Goal: Task Accomplishment & Management: Complete application form

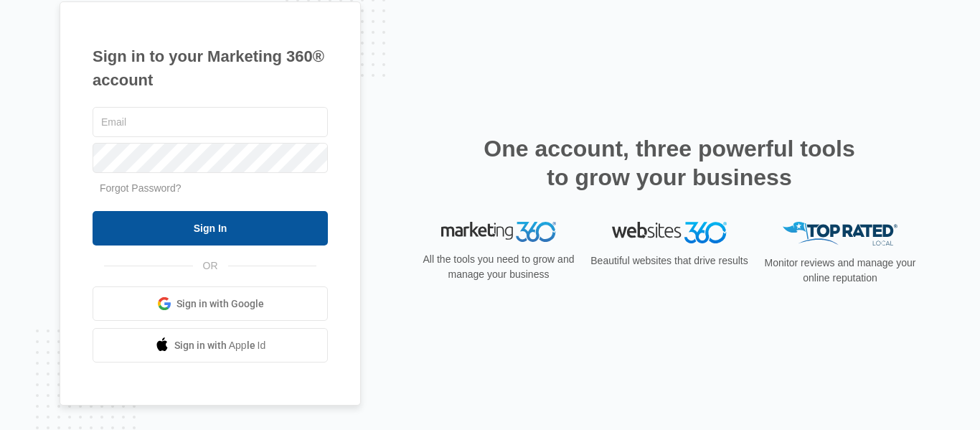
type input "[DOMAIN_NAME][EMAIL_ADDRESS][DOMAIN_NAME]"
click at [209, 224] on input "Sign In" at bounding box center [210, 228] width 235 height 34
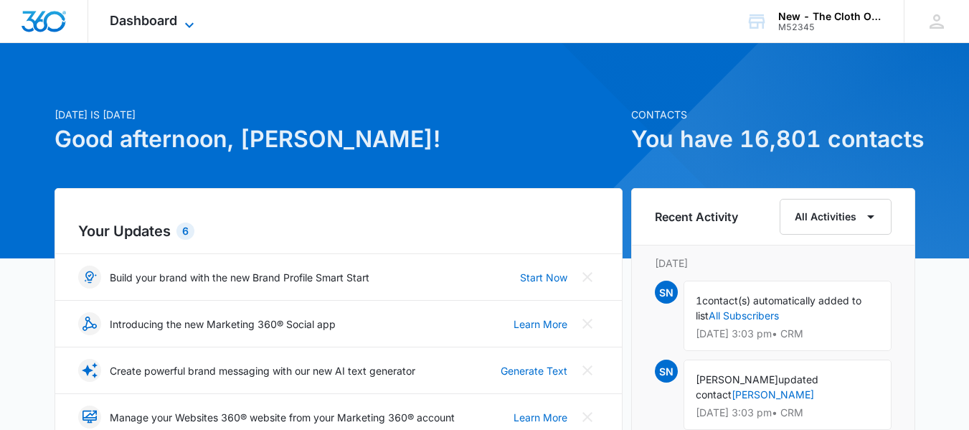
click at [181, 22] on icon at bounding box center [189, 24] width 17 height 17
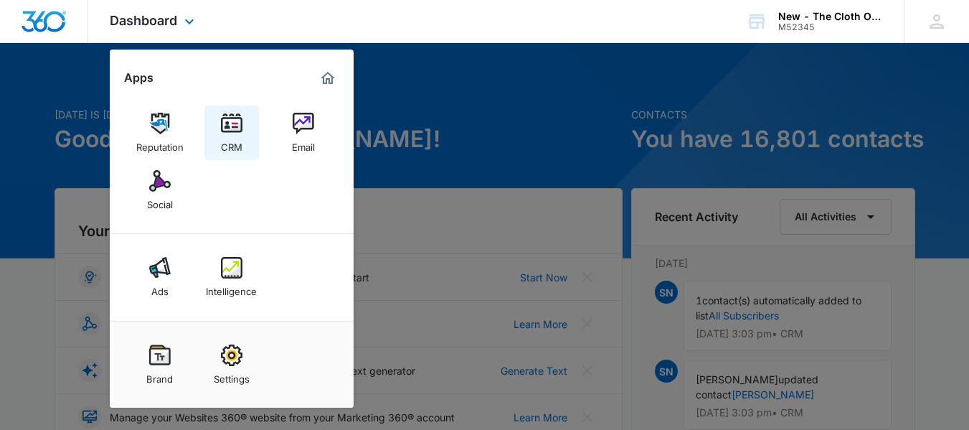
click at [218, 122] on link "CRM" at bounding box center [231, 132] width 55 height 55
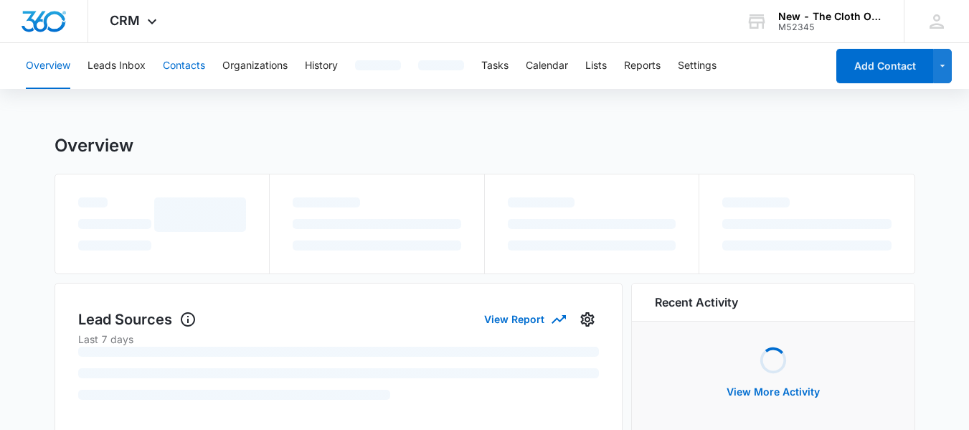
click at [192, 72] on button "Contacts" at bounding box center [184, 66] width 42 height 46
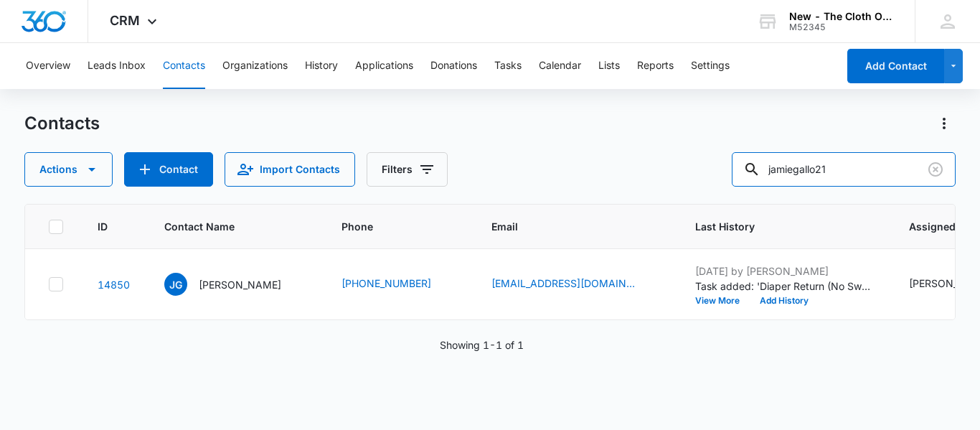
drag, startPoint x: 849, startPoint y: 169, endPoint x: 524, endPoint y: 176, distance: 325.7
click at [524, 176] on div "Actions Contact Import Contacts Filters jamiegallo21" at bounding box center [489, 169] width 931 height 34
type input "leeny"
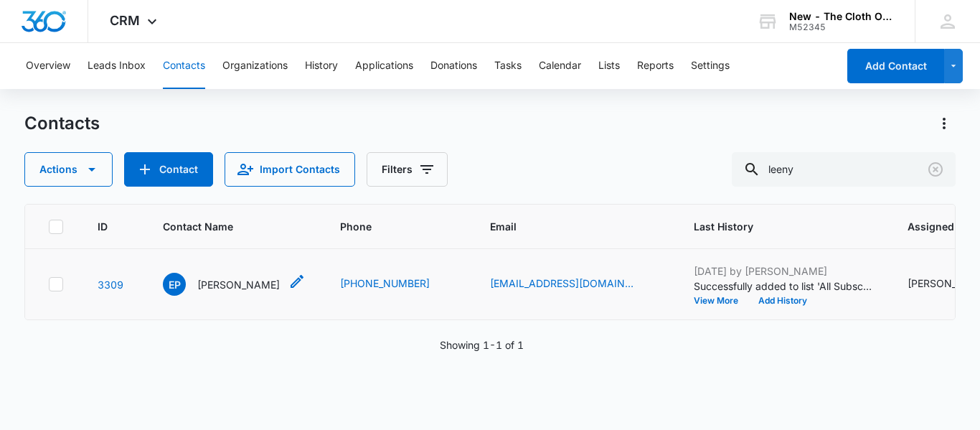
click at [228, 292] on p "[PERSON_NAME]" at bounding box center [238, 284] width 82 height 15
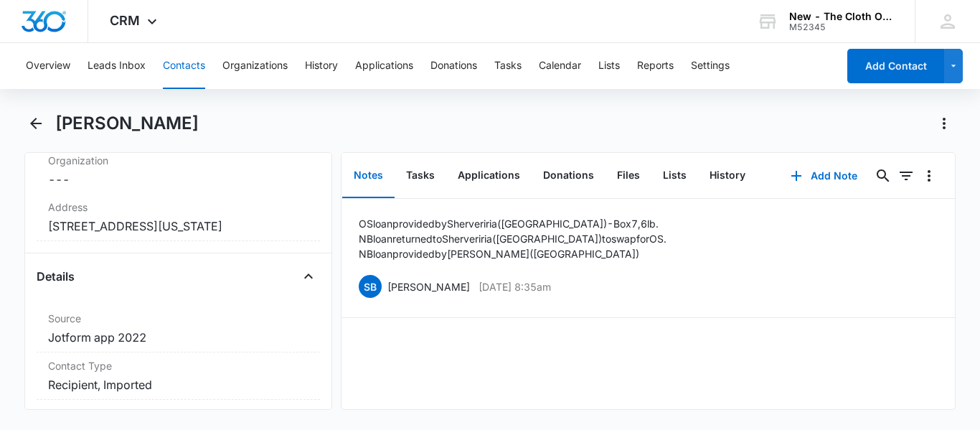
scroll to position [644, 0]
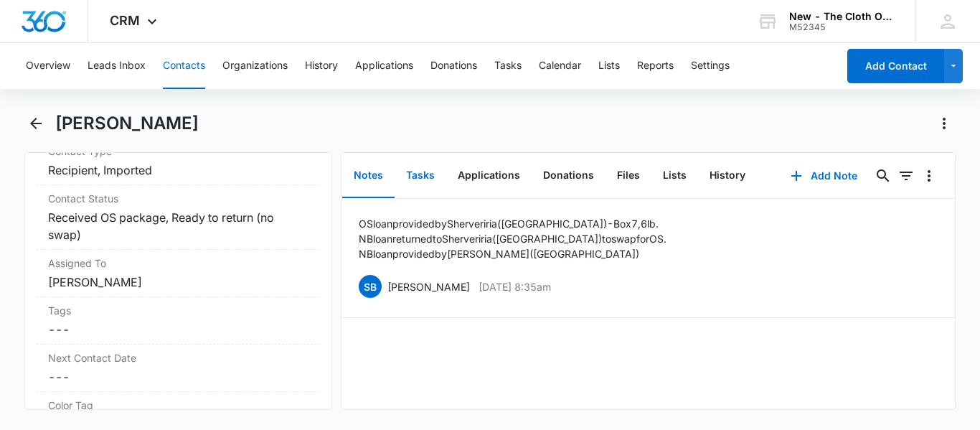
click at [423, 175] on button "Tasks" at bounding box center [420, 175] width 52 height 44
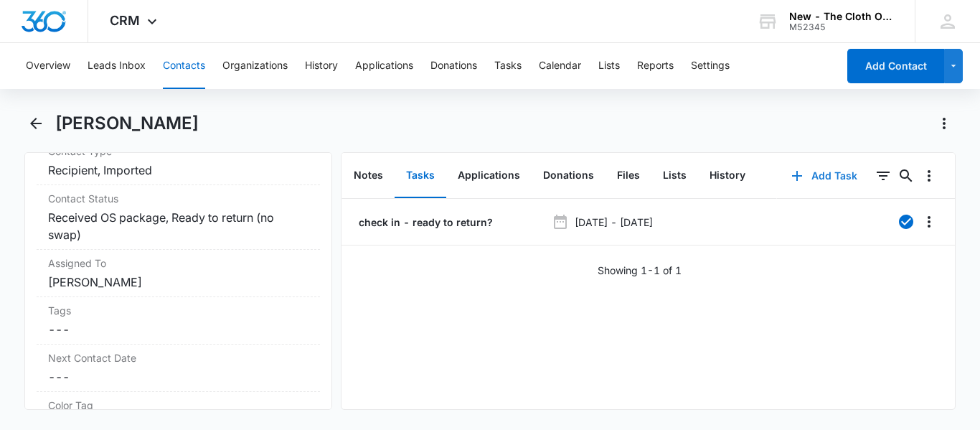
click at [828, 169] on button "Add Task" at bounding box center [824, 176] width 95 height 34
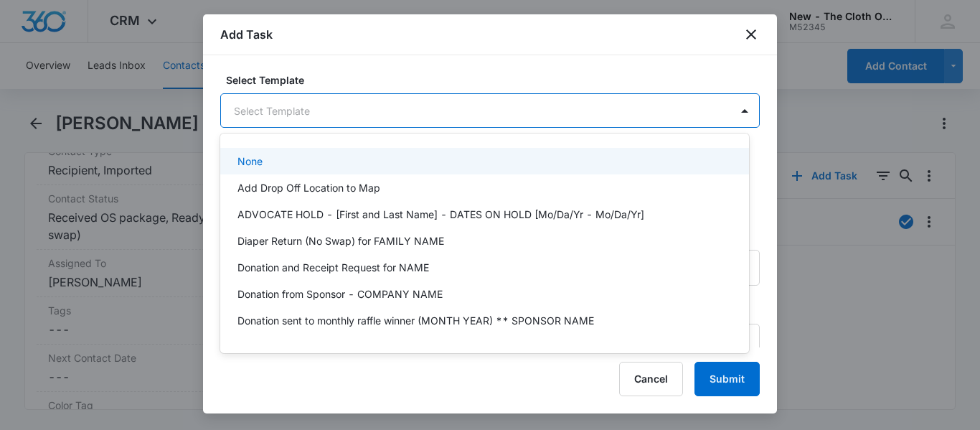
click at [485, 124] on body "CRM Apps Reputation CRM Email Social Ads Intelligence Brand Settings New - The …" at bounding box center [490, 215] width 980 height 430
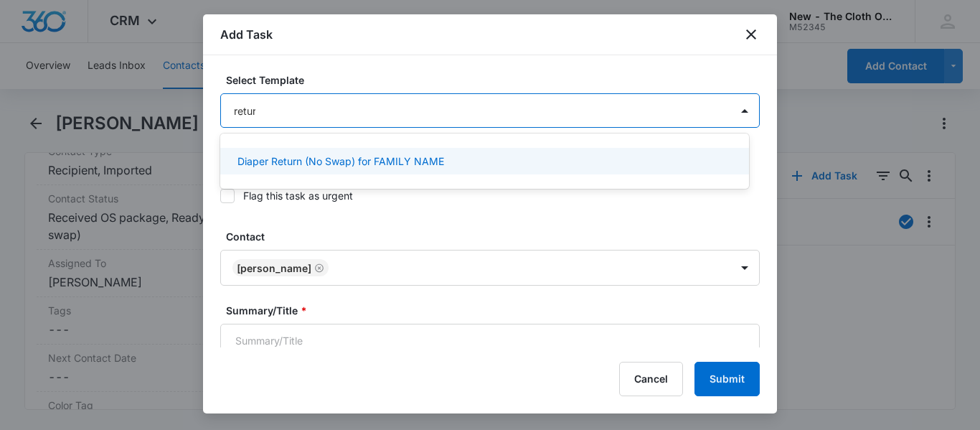
type input "return"
click at [431, 161] on p "Diaper Return (No Swap) for FAMILY NAME" at bounding box center [340, 160] width 207 height 15
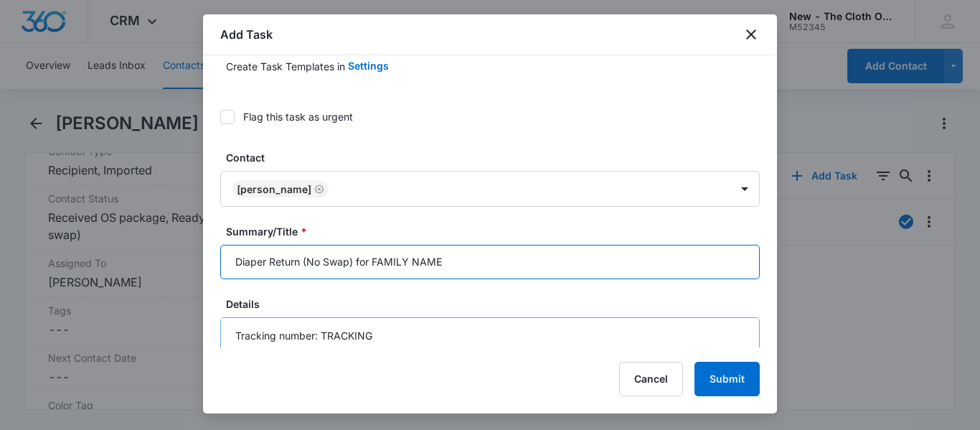
scroll to position [93, 0]
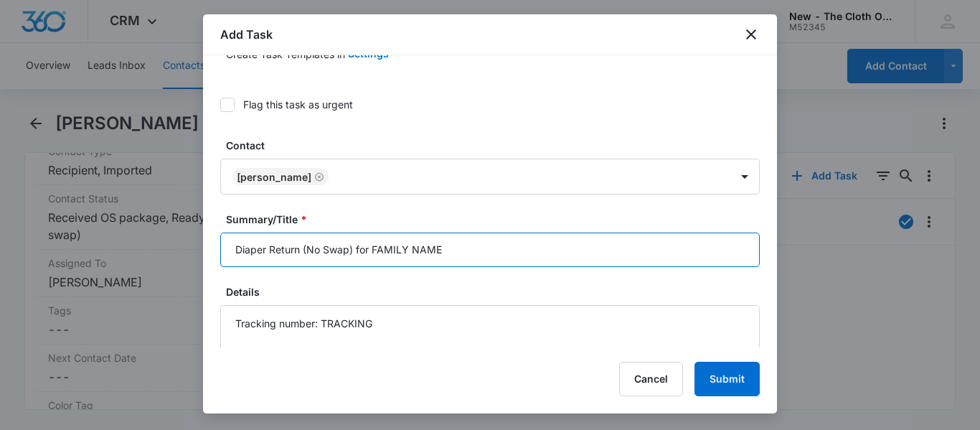
drag, startPoint x: 462, startPoint y: 338, endPoint x: 359, endPoint y: 293, distance: 112.4
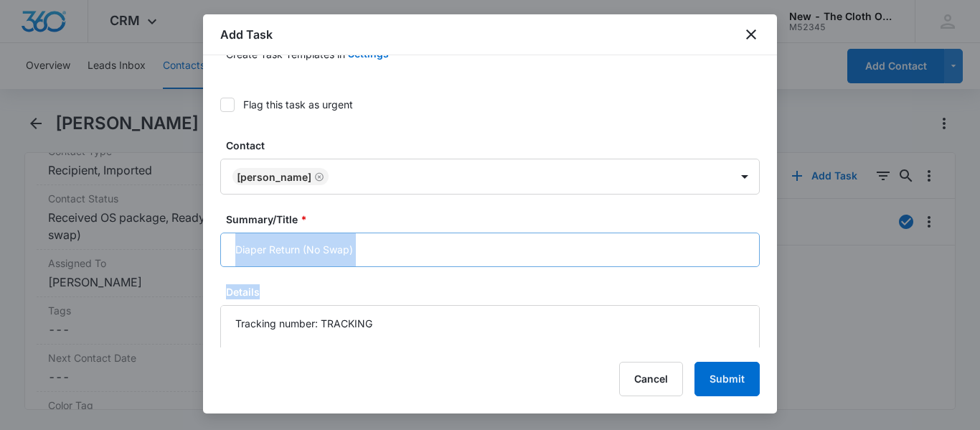
drag, startPoint x: 359, startPoint y: 293, endPoint x: 359, endPoint y: 264, distance: 29.4
click at [372, 250] on input "Diaper Return (No Swap)" at bounding box center [489, 249] width 539 height 34
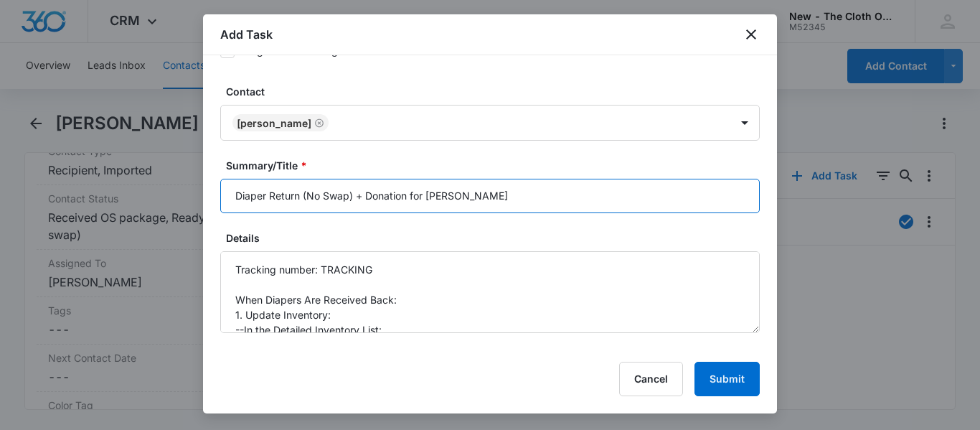
scroll to position [164, 0]
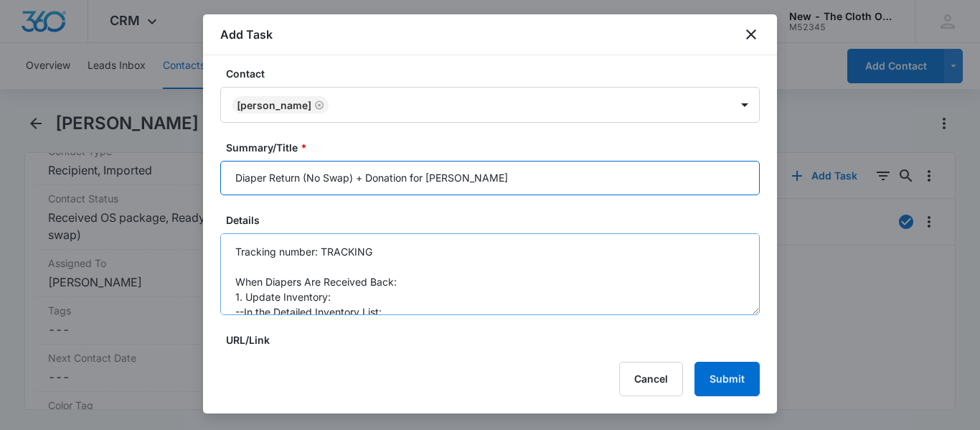
type input "Diaper Return (No Swap) + Donation for [PERSON_NAME]"
click at [437, 261] on textarea "Tracking number: TRACKING When Diapers Are Received Back: 1. Update Inventory: …" at bounding box center [489, 274] width 539 height 82
click at [468, 252] on textarea "Tracking number: TRACKING When Diapers Are Received Back: 1. Update Inventory: …" at bounding box center [489, 274] width 539 height 82
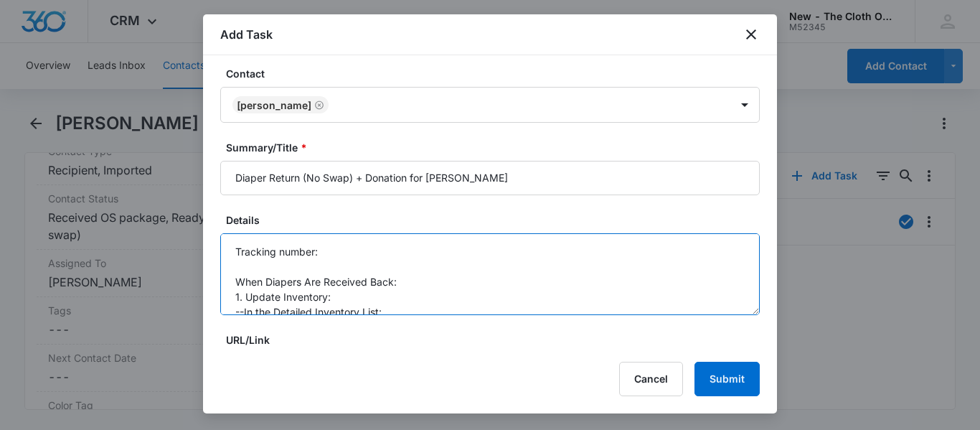
paste textarea "1ZJ85K270316800181"
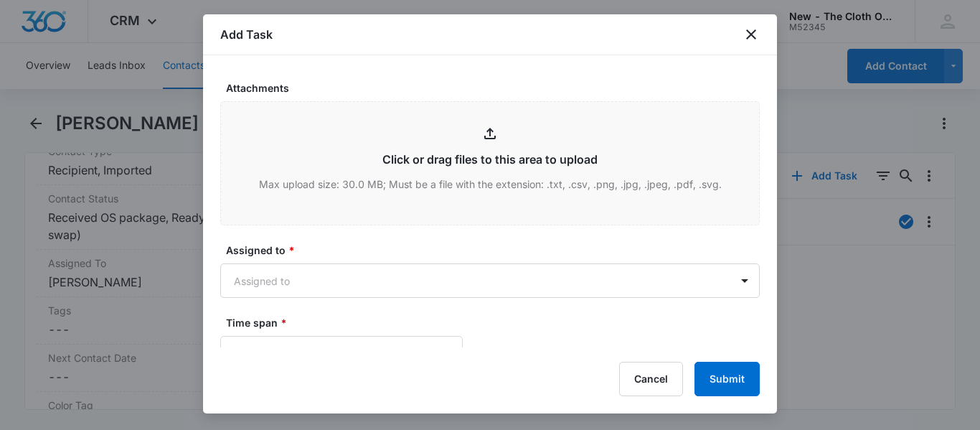
scroll to position [739, 0]
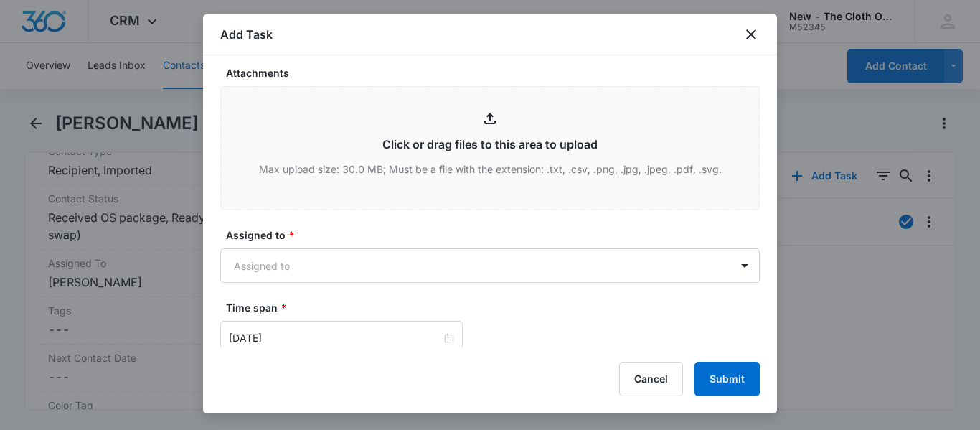
type textarea "Tracking number: 1ZJ85K270316800181 When Diapers Are Received Back: 1. Update I…"
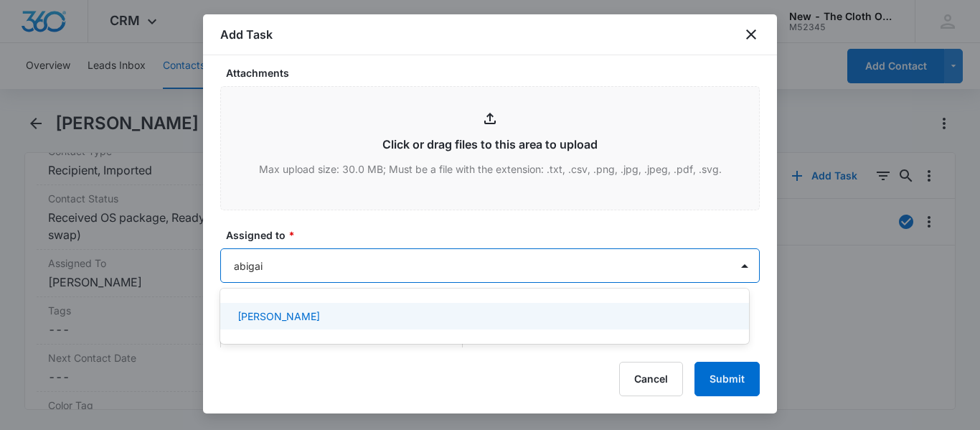
type input "[PERSON_NAME]"
click at [298, 316] on p "[PERSON_NAME]" at bounding box center [278, 315] width 82 height 15
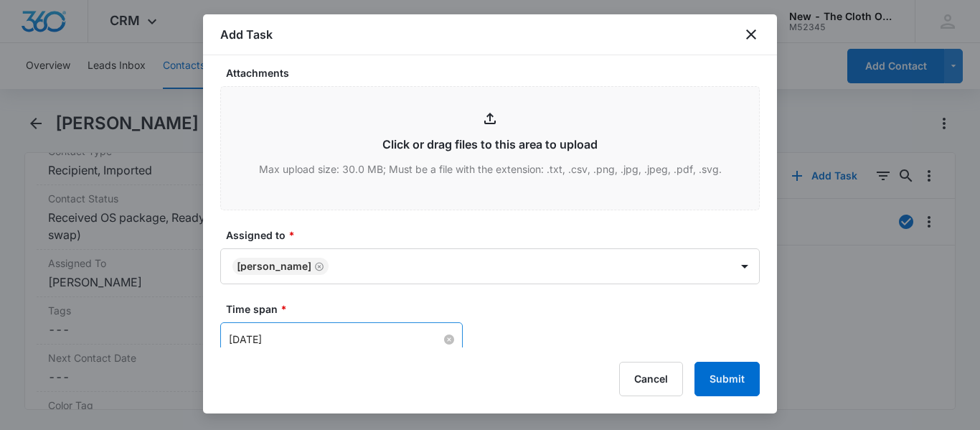
click at [354, 336] on input "[DATE]" at bounding box center [335, 339] width 212 height 16
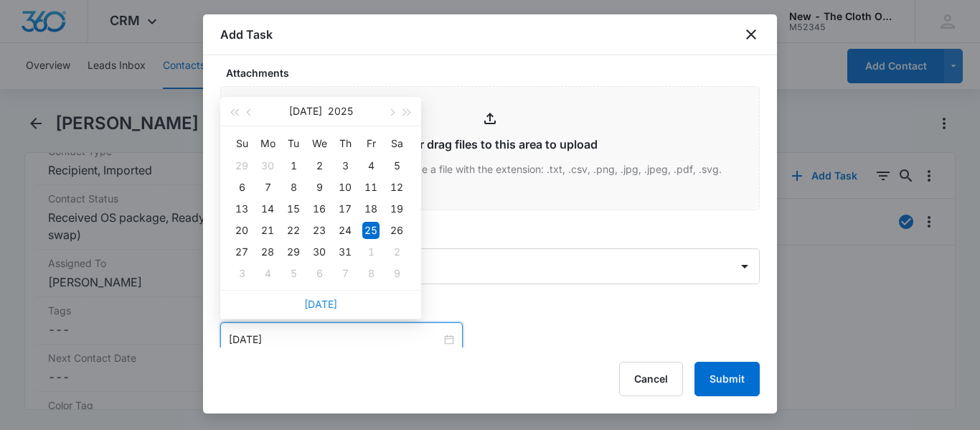
click at [324, 306] on link "[DATE]" at bounding box center [320, 304] width 33 height 12
type input "[DATE]"
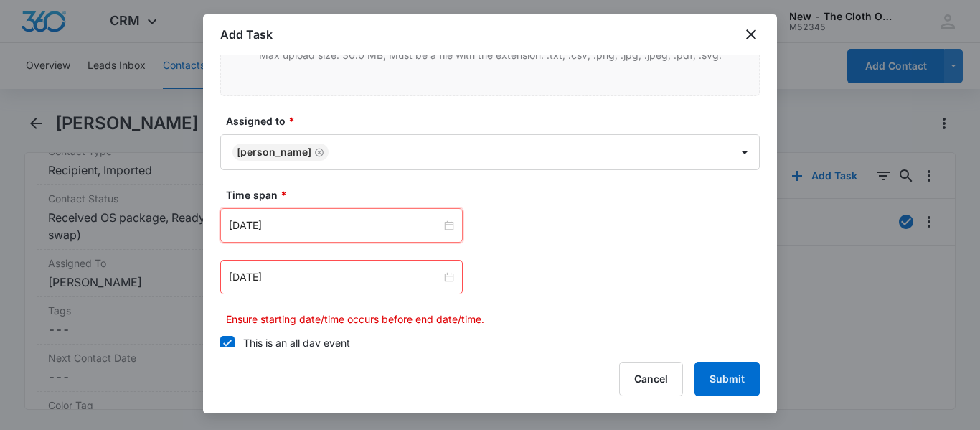
scroll to position [857, 0]
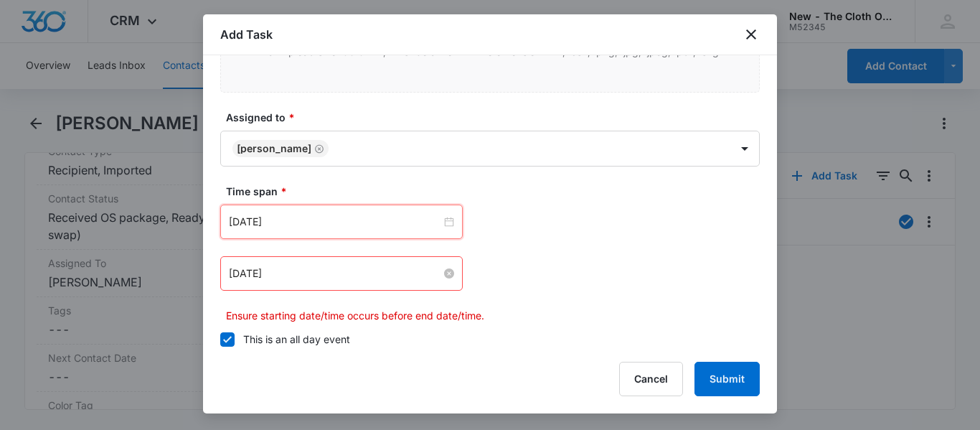
click at [336, 275] on input "[DATE]" at bounding box center [335, 273] width 212 height 16
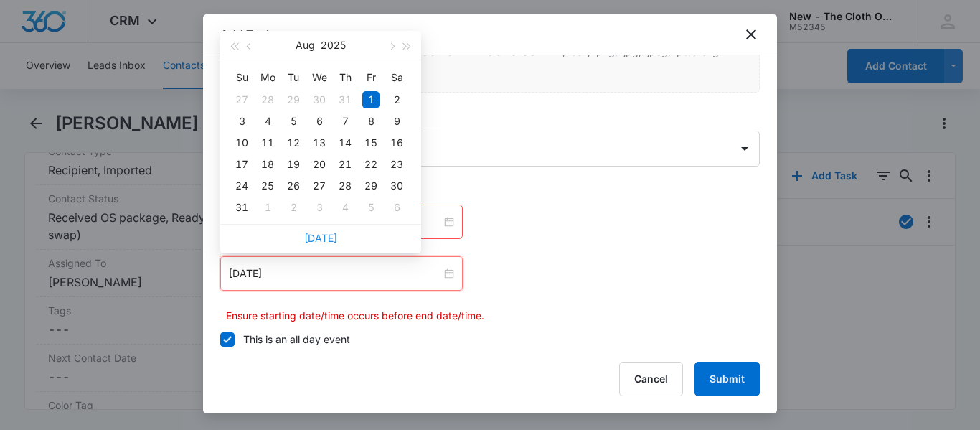
click at [318, 238] on link "[DATE]" at bounding box center [320, 238] width 33 height 12
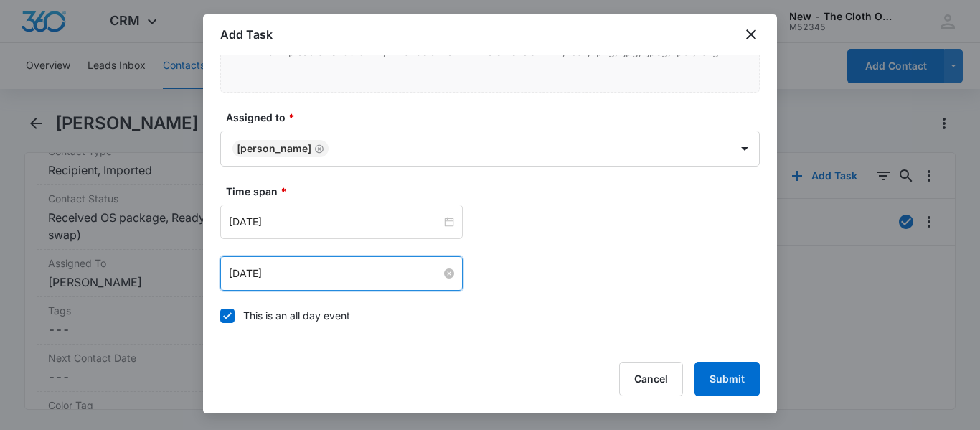
click at [324, 271] on input "[DATE]" at bounding box center [335, 273] width 212 height 16
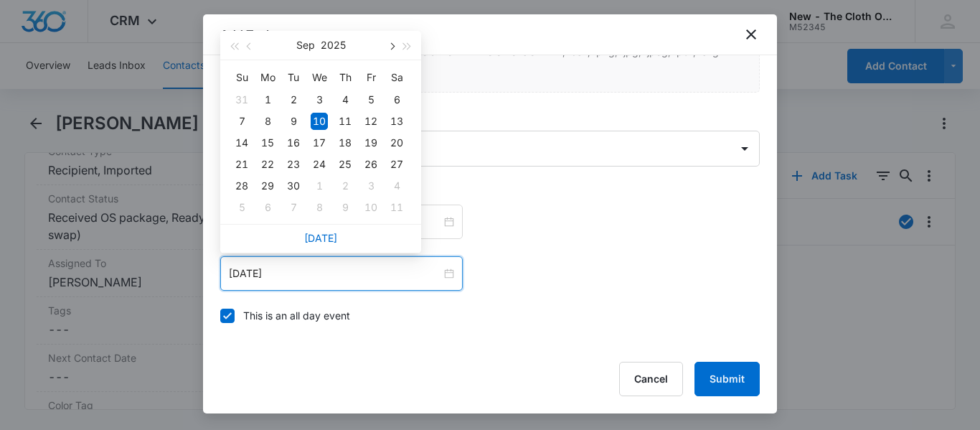
click at [392, 44] on span "button" at bounding box center [390, 46] width 7 height 7
click at [369, 121] on div "10" at bounding box center [370, 121] width 17 height 17
type input "[DATE]"
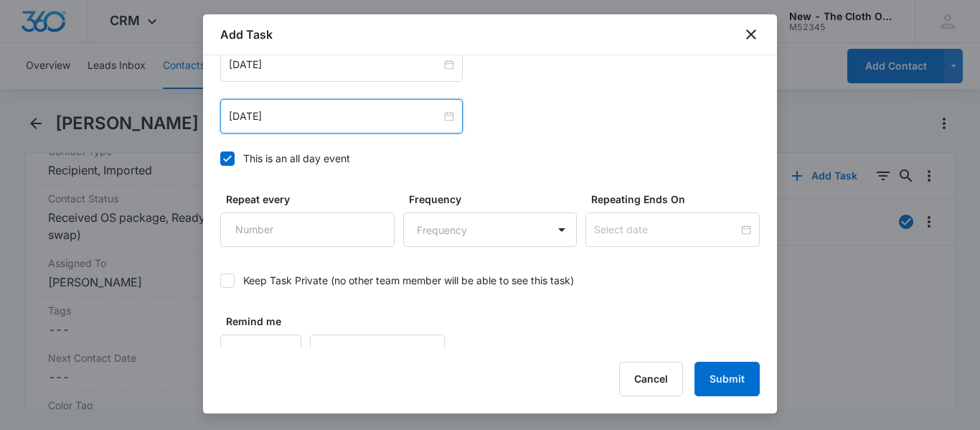
scroll to position [1036, 0]
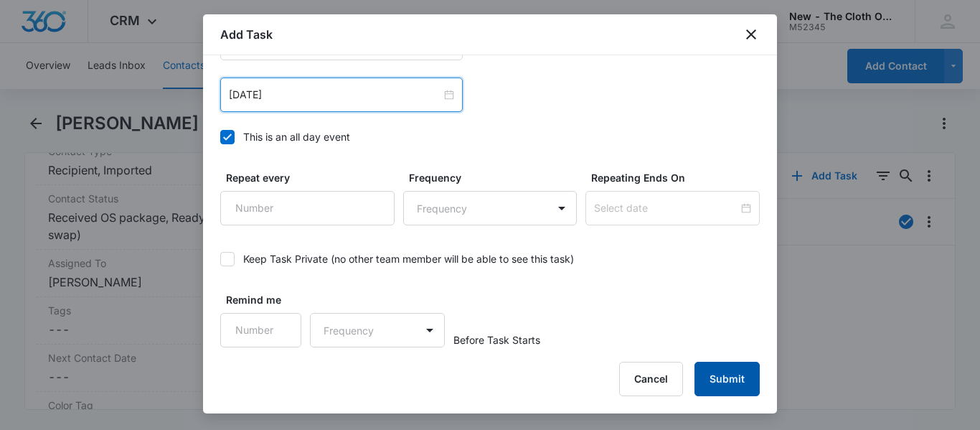
click at [732, 387] on button "Submit" at bounding box center [726, 378] width 65 height 34
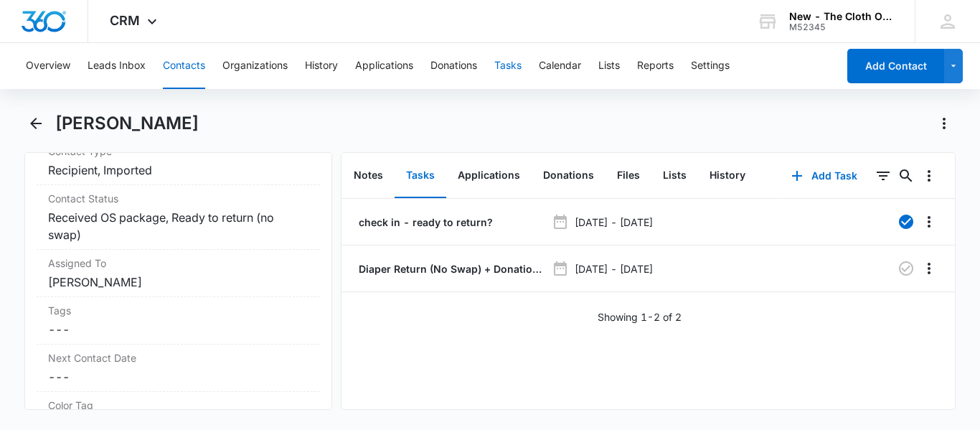
click at [511, 82] on button "Tasks" at bounding box center [507, 66] width 27 height 46
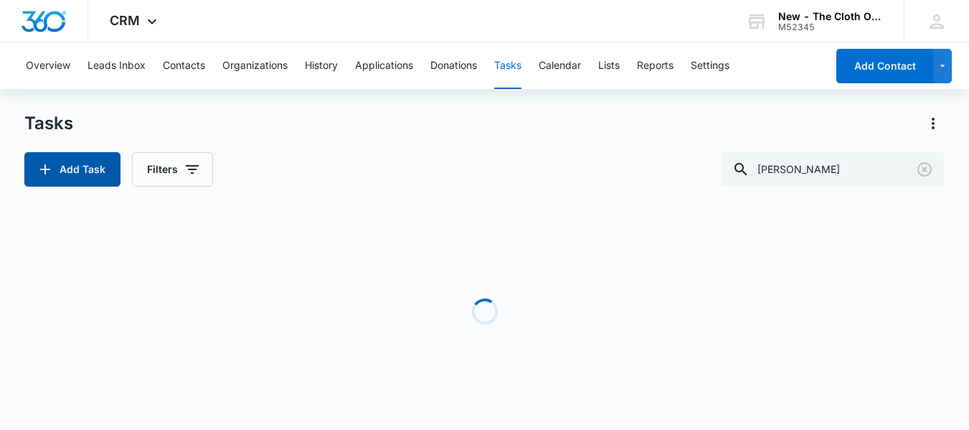
click at [75, 163] on button "Add Task" at bounding box center [72, 169] width 96 height 34
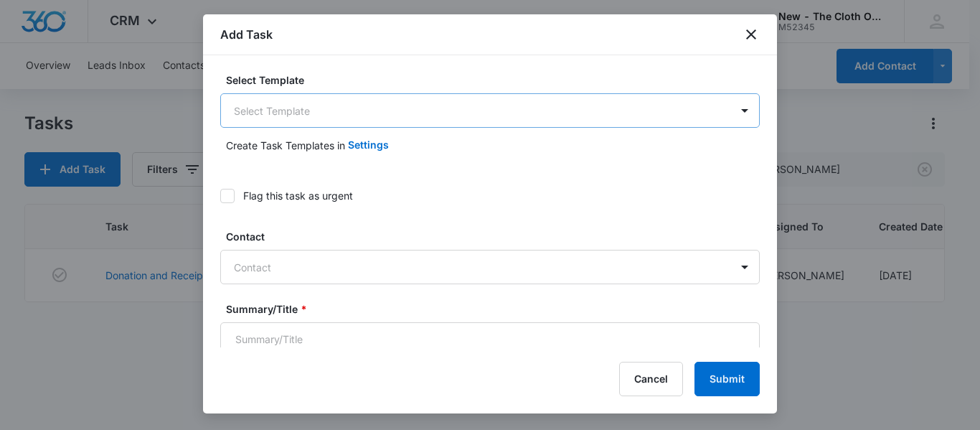
click at [501, 115] on body "CRM Apps Reputation CRM Email Social Ads Intelligence Brand Settings New - The …" at bounding box center [490, 215] width 980 height 430
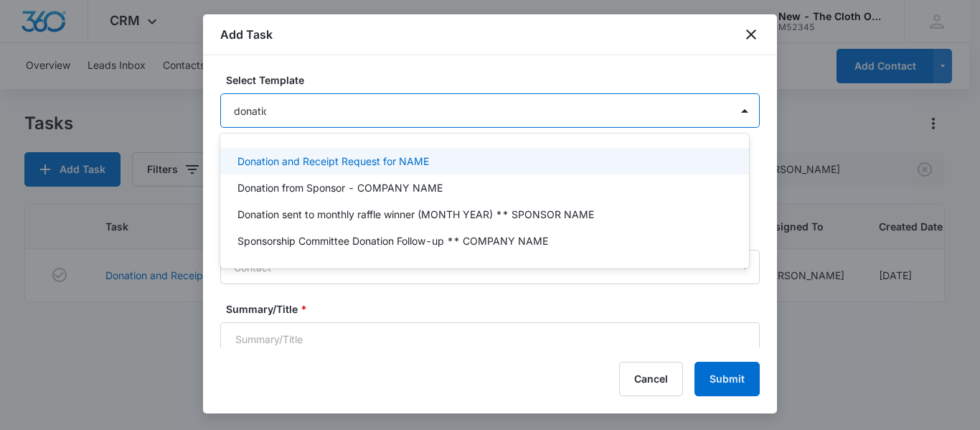
type input "donation"
click at [372, 164] on p "Donation and Receipt Request for NAME" at bounding box center [333, 160] width 192 height 15
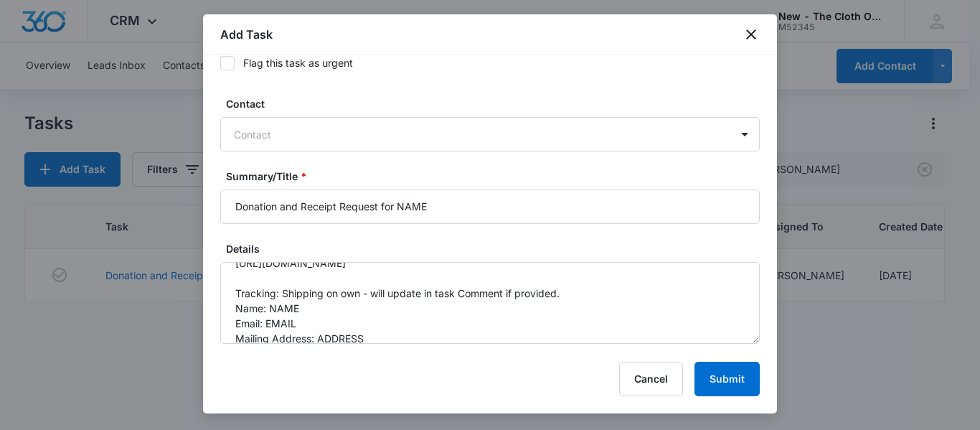
scroll to position [52, 0]
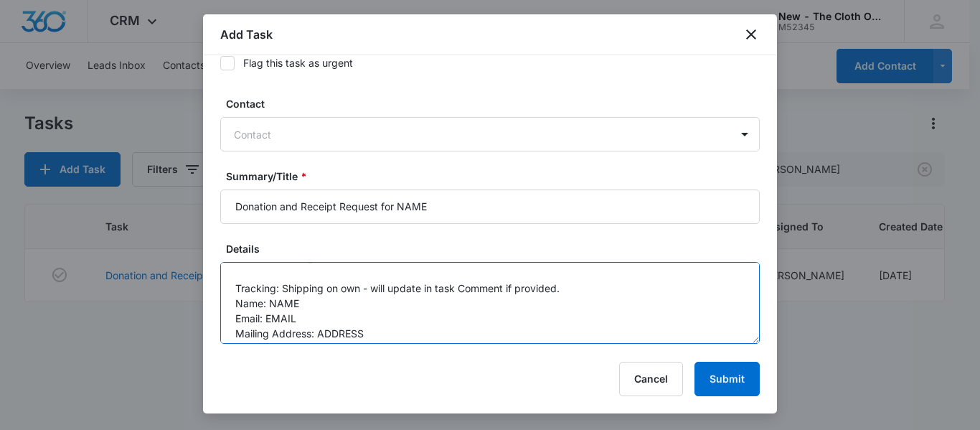
click at [348, 314] on textarea "You will be receiving a donation from the following family. Please be sure to r…" at bounding box center [489, 303] width 539 height 82
paste textarea "[EMAIL_ADDRESS][DOMAIN_NAME]"
click at [335, 300] on textarea "You will be receiving a donation from the following family. Please be sure to r…" at bounding box center [489, 303] width 539 height 82
type textarea "You will be receiving a donation from the following family. Please be sure to r…"
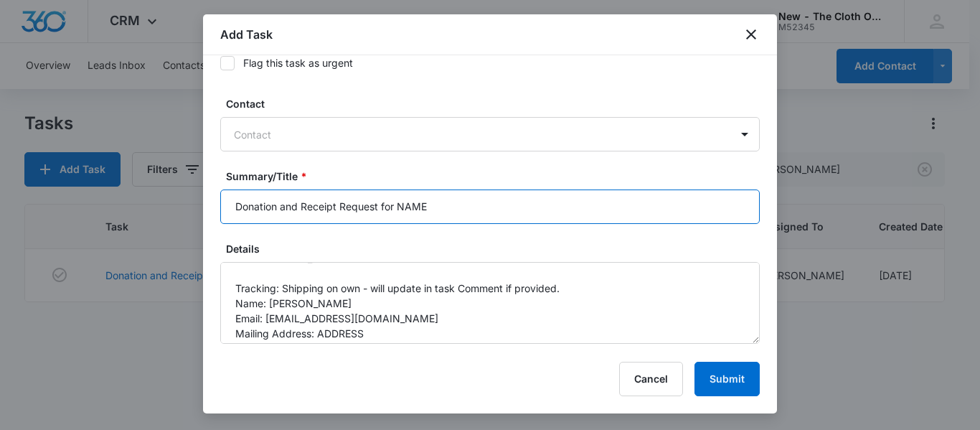
click at [447, 209] on input "Donation and Receipt Request for NAME" at bounding box center [489, 206] width 539 height 34
type input "Donation and Receipt Request for [PERSON_NAME]"
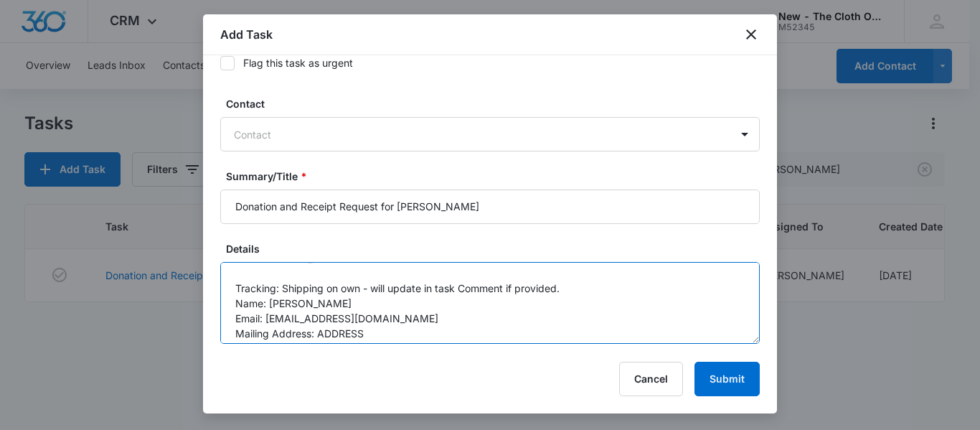
click at [374, 332] on textarea "You will be receiving a donation from the following family. Please be sure to r…" at bounding box center [489, 303] width 539 height 82
paste textarea "[STREET_ADDRESS]"
paste textarea "[GEOGRAPHIC_DATA]"
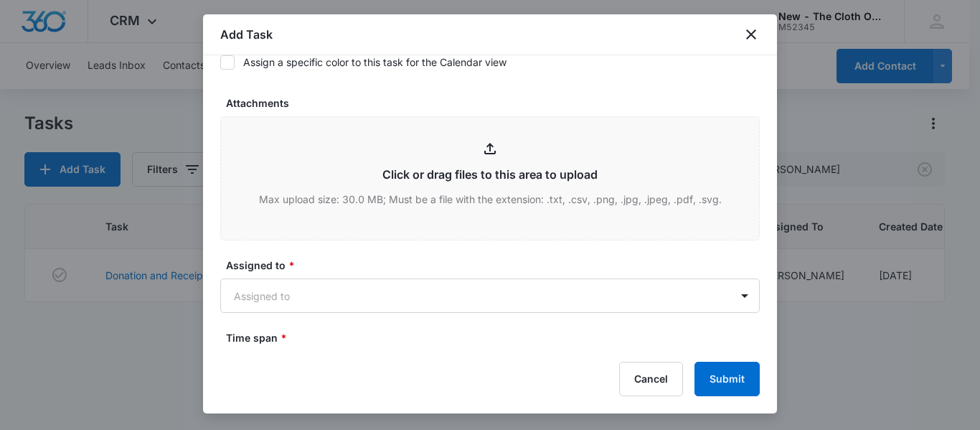
scroll to position [718, 0]
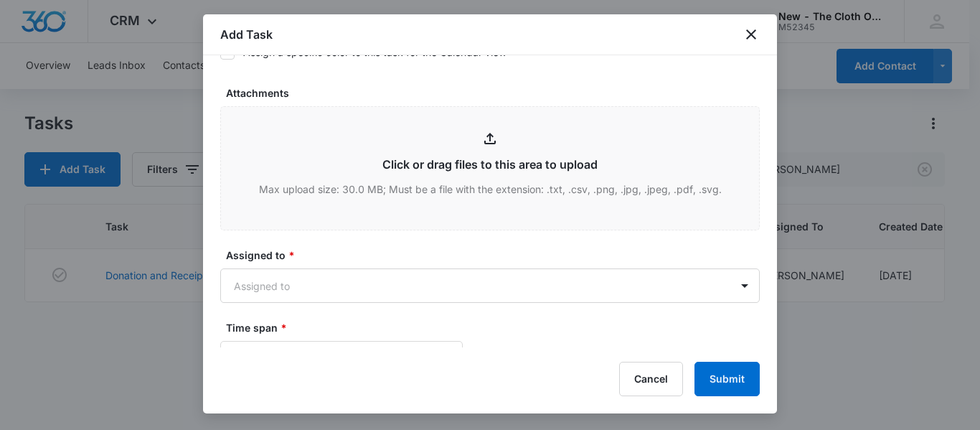
type textarea "You will be receiving a donation from the following family. Please be sure to r…"
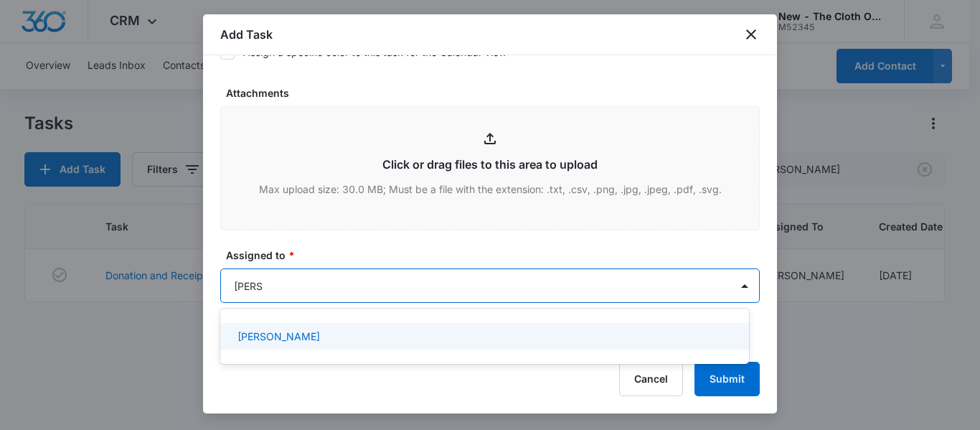
type input "[PERSON_NAME]"
click at [306, 340] on div "[PERSON_NAME]" at bounding box center [482, 335] width 491 height 15
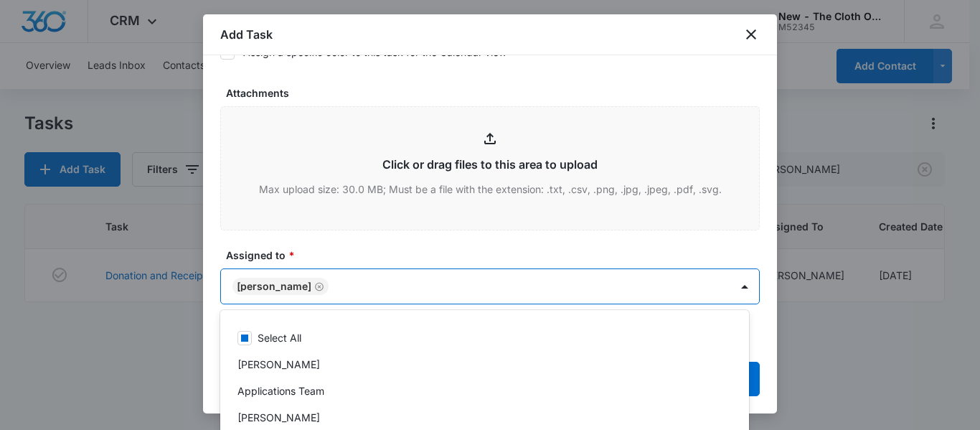
click at [516, 244] on form "Select Template Donation and Receipt Request for NAME Create Task Templates in …" at bounding box center [489, 8] width 539 height 1309
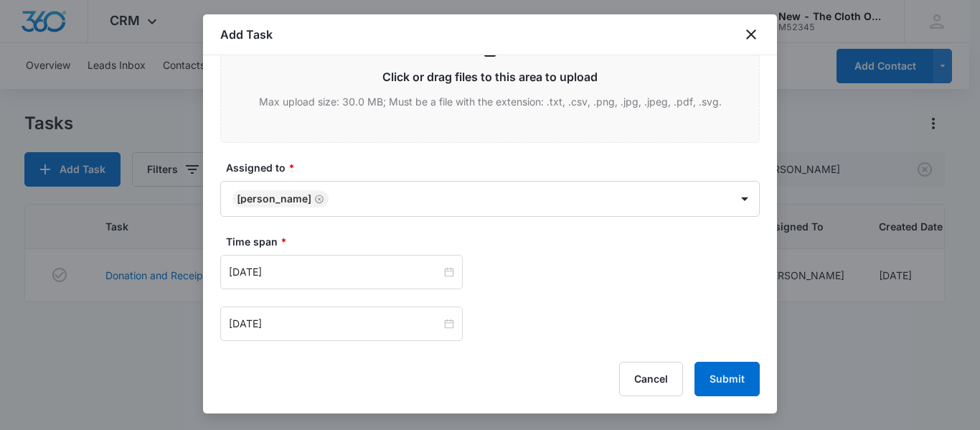
scroll to position [832, 0]
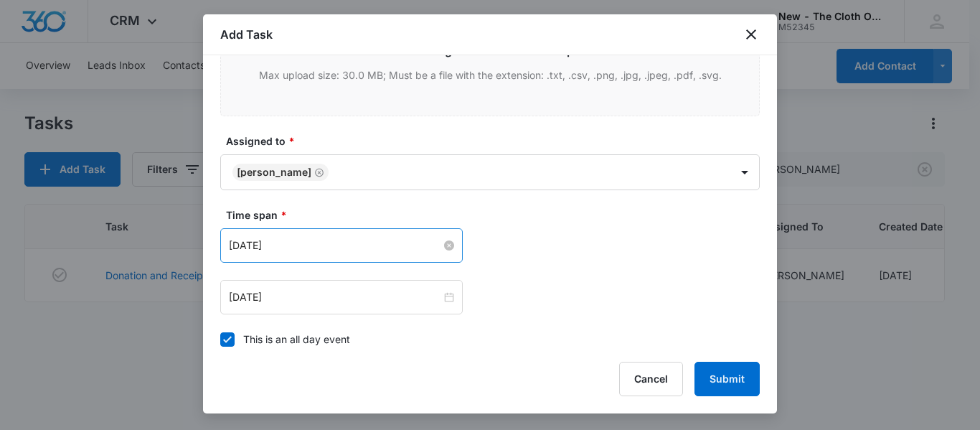
click at [354, 240] on input "[DATE]" at bounding box center [335, 245] width 212 height 16
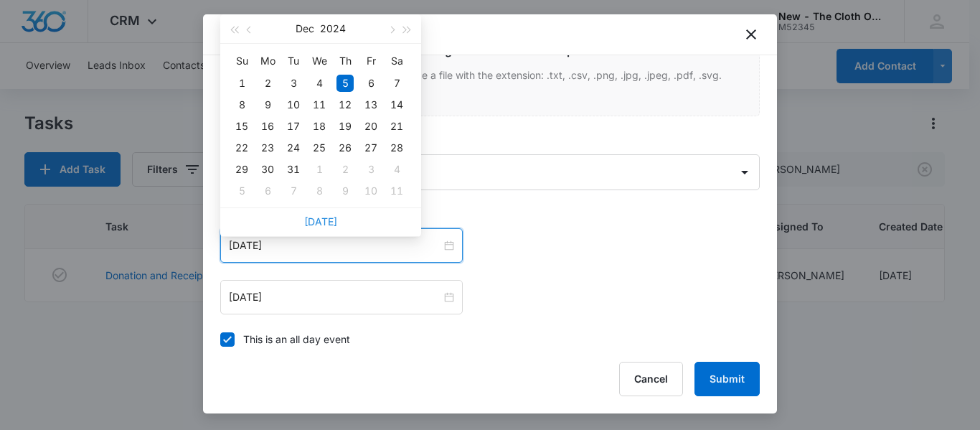
click at [322, 220] on link "[DATE]" at bounding box center [320, 221] width 33 height 12
type input "[DATE]"
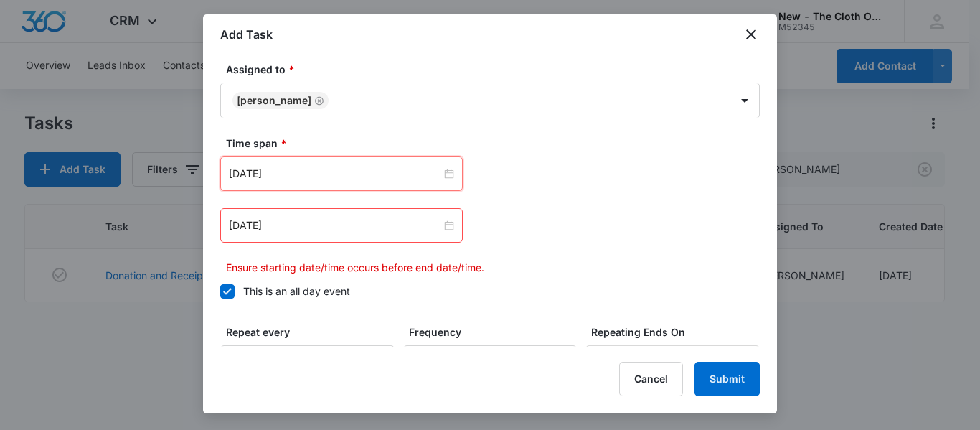
scroll to position [920, 0]
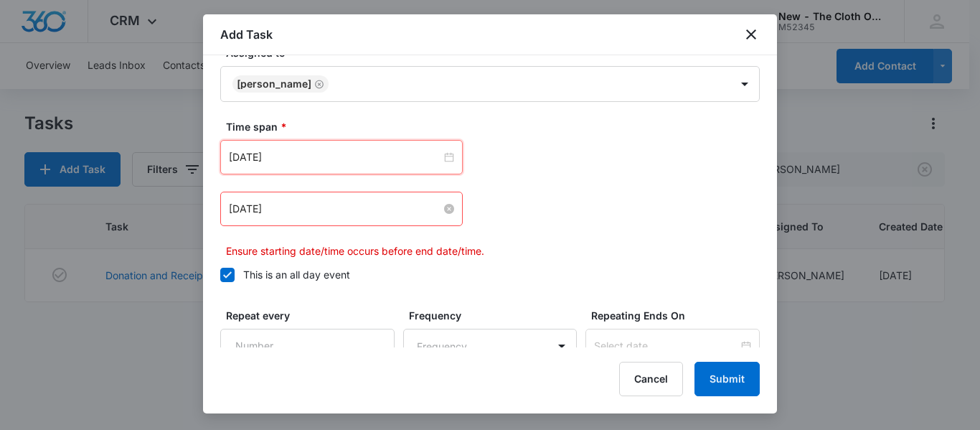
click at [357, 206] on input "[DATE]" at bounding box center [335, 209] width 212 height 16
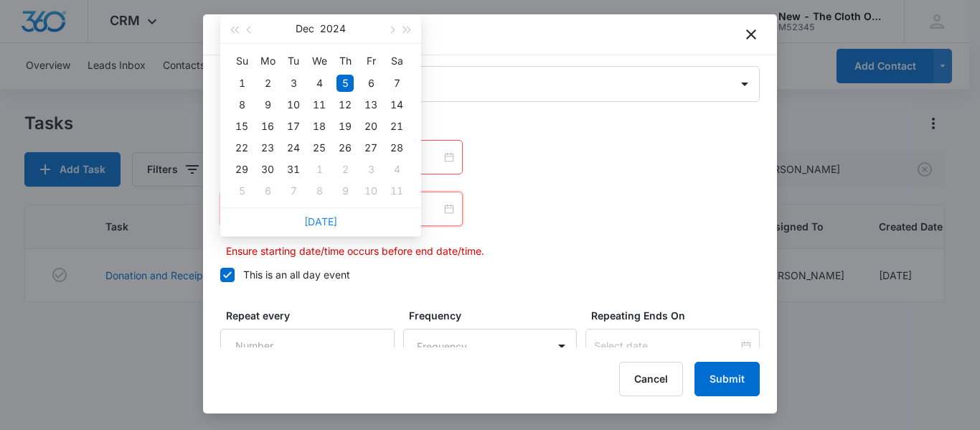
click at [328, 222] on link "[DATE]" at bounding box center [320, 221] width 33 height 12
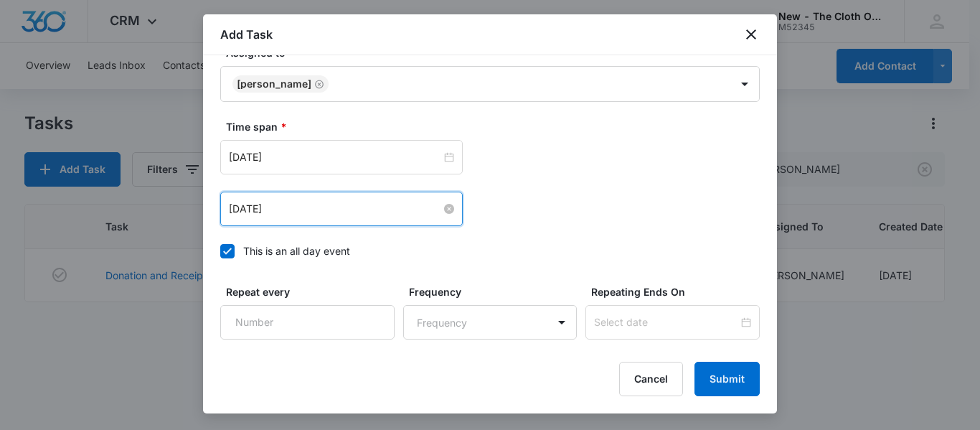
click at [321, 213] on input "[DATE]" at bounding box center [335, 209] width 212 height 16
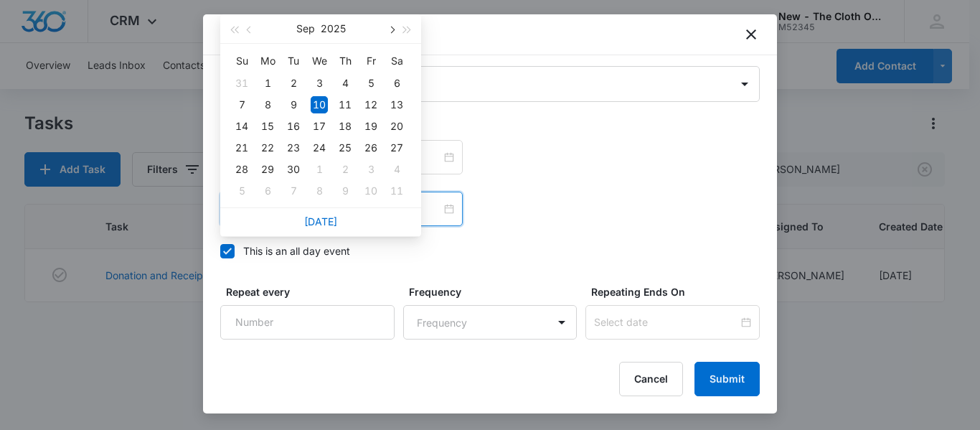
click at [391, 29] on span "button" at bounding box center [390, 30] width 7 height 7
click at [367, 106] on div "10" at bounding box center [370, 104] width 17 height 17
type input "[DATE]"
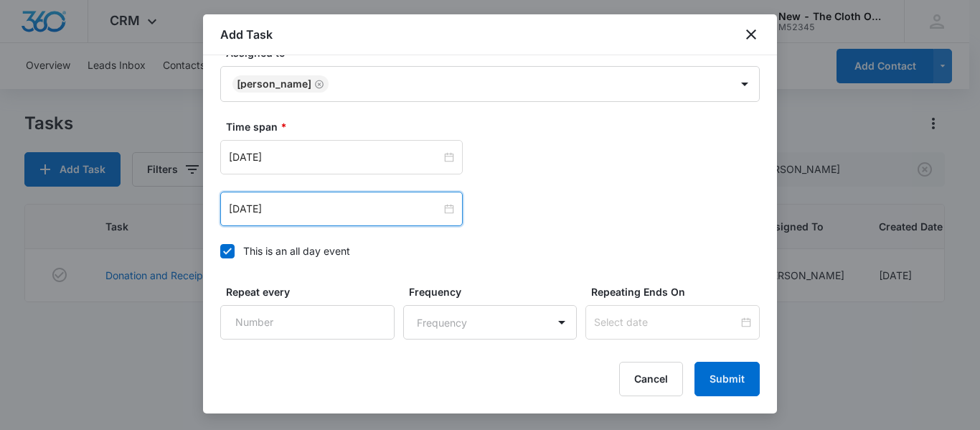
scroll to position [1034, 0]
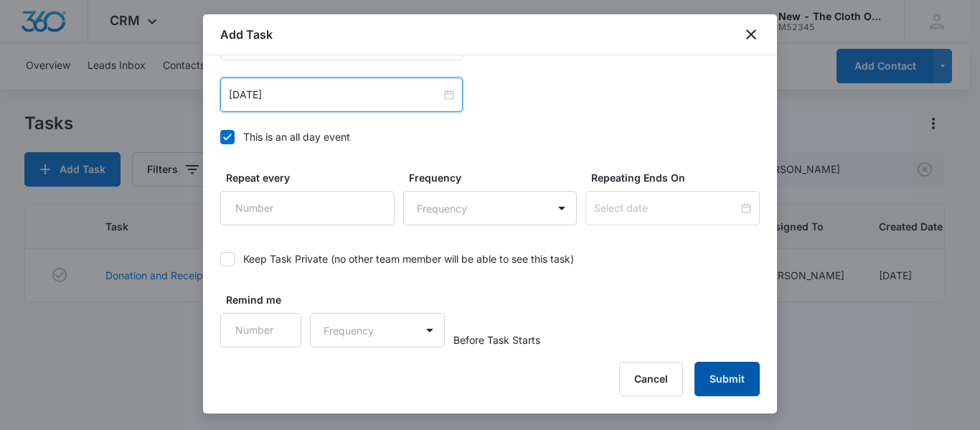
click at [744, 373] on button "Submit" at bounding box center [726, 378] width 65 height 34
